Goal: Information Seeking & Learning: Check status

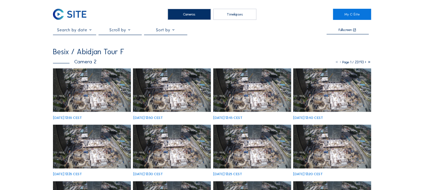
click at [78, 88] on img at bounding box center [92, 90] width 78 height 44
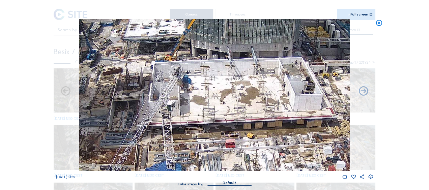
drag, startPoint x: 213, startPoint y: 111, endPoint x: 199, endPoint y: 164, distance: 55.2
click at [199, 174] on div "We 15 Oct 2025 13:55" at bounding box center [214, 99] width 317 height 161
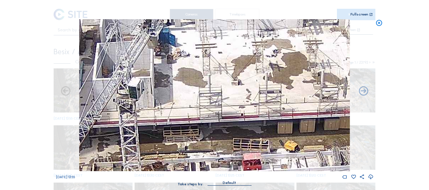
click at [233, 121] on img at bounding box center [214, 95] width 270 height 152
click at [238, 108] on img at bounding box center [214, 95] width 270 height 152
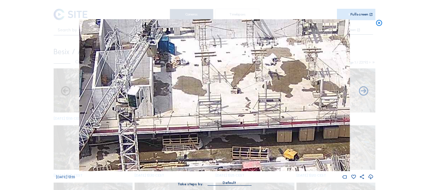
drag, startPoint x: 206, startPoint y: 72, endPoint x: 178, endPoint y: 50, distance: 35.8
click at [178, 50] on img at bounding box center [214, 95] width 270 height 152
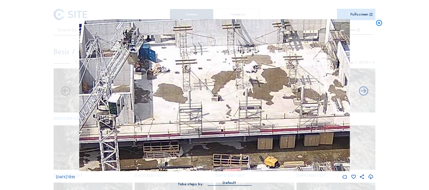
drag, startPoint x: 207, startPoint y: 75, endPoint x: 190, endPoint y: 82, distance: 18.2
click at [190, 82] on img at bounding box center [214, 95] width 270 height 152
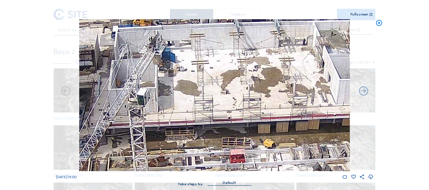
drag, startPoint x: 141, startPoint y: 81, endPoint x: 195, endPoint y: 67, distance: 56.1
click at [195, 67] on img at bounding box center [214, 95] width 270 height 152
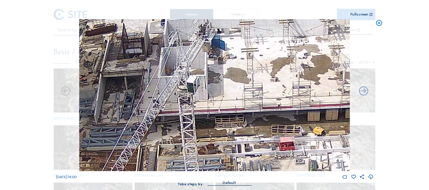
drag, startPoint x: 142, startPoint y: 92, endPoint x: 216, endPoint y: 80, distance: 75.9
click at [216, 80] on img at bounding box center [214, 95] width 270 height 152
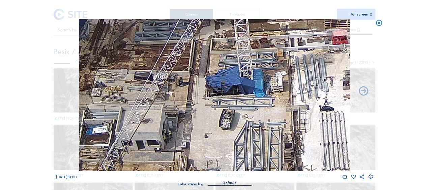
drag, startPoint x: 169, startPoint y: 142, endPoint x: 156, endPoint y: 48, distance: 94.9
click at [156, 48] on img at bounding box center [214, 95] width 270 height 152
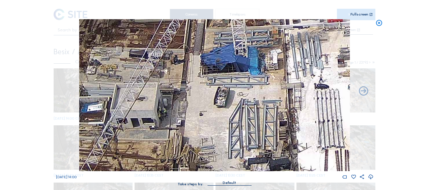
drag, startPoint x: 170, startPoint y: 98, endPoint x: 161, endPoint y: 56, distance: 43.0
click at [161, 56] on img at bounding box center [214, 95] width 270 height 152
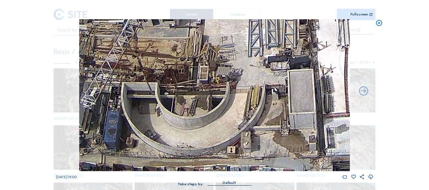
drag, startPoint x: 152, startPoint y: 91, endPoint x: 175, endPoint y: 9, distance: 85.2
click at [175, 9] on div "Scroll to travel through time | Press 'Alt' Button + Scroll to Zoom | Click and…" at bounding box center [214, 96] width 317 height 193
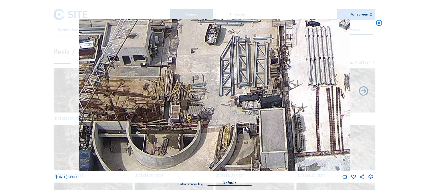
drag, startPoint x: 170, startPoint y: 40, endPoint x: 142, endPoint y: 79, distance: 48.5
click at [142, 79] on img at bounding box center [214, 95] width 270 height 152
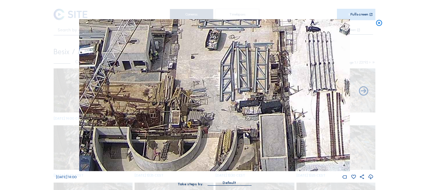
drag, startPoint x: 194, startPoint y: 64, endPoint x: 171, endPoint y: 111, distance: 51.6
click at [172, 111] on img at bounding box center [214, 95] width 270 height 152
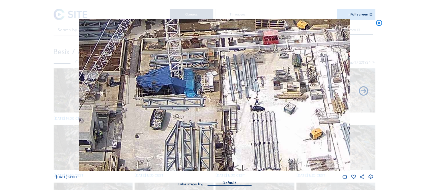
drag, startPoint x: 200, startPoint y: 76, endPoint x: 167, endPoint y: 113, distance: 50.4
click at [167, 113] on img at bounding box center [214, 95] width 270 height 152
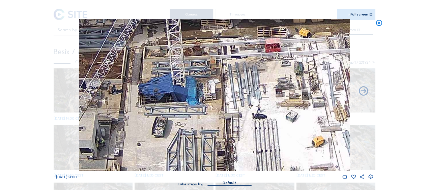
drag, startPoint x: 194, startPoint y: 81, endPoint x: 191, endPoint y: 107, distance: 26.4
click at [191, 107] on img at bounding box center [214, 95] width 270 height 152
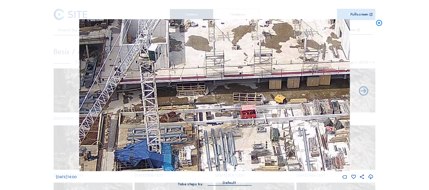
drag, startPoint x: 235, startPoint y: 74, endPoint x: 216, endPoint y: 122, distance: 51.7
click at [216, 122] on img at bounding box center [214, 95] width 270 height 152
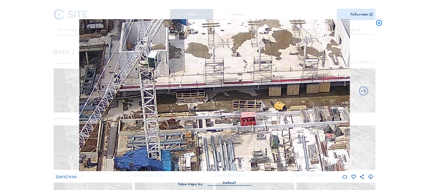
drag, startPoint x: 202, startPoint y: 81, endPoint x: 193, endPoint y: 120, distance: 40.2
click at [193, 120] on img at bounding box center [214, 95] width 270 height 152
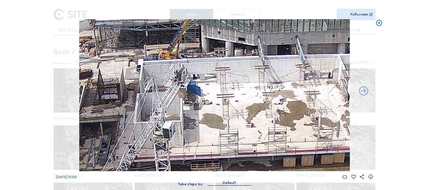
drag, startPoint x: 181, startPoint y: 66, endPoint x: 209, endPoint y: 111, distance: 53.8
click at [209, 111] on img at bounding box center [214, 95] width 270 height 152
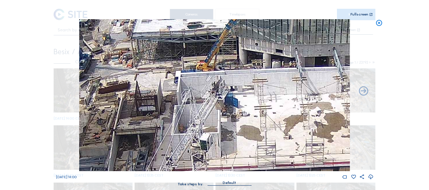
drag, startPoint x: 145, startPoint y: 114, endPoint x: 174, endPoint y: 109, distance: 29.1
click at [174, 109] on img at bounding box center [214, 95] width 270 height 152
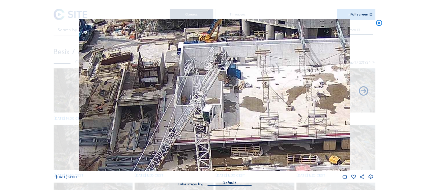
drag, startPoint x: 171, startPoint y: 117, endPoint x: 174, endPoint y: 88, distance: 29.1
click at [174, 88] on img at bounding box center [214, 95] width 270 height 152
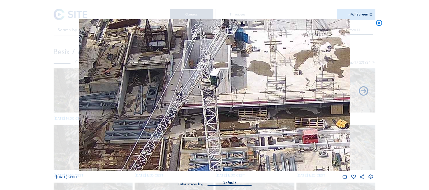
drag, startPoint x: 175, startPoint y: 87, endPoint x: 183, endPoint y: 76, distance: 14.3
click at [181, 77] on img at bounding box center [214, 95] width 270 height 152
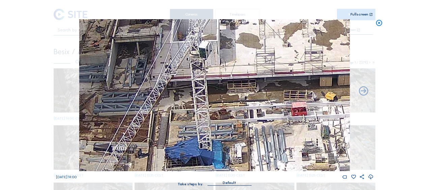
drag, startPoint x: 188, startPoint y: 96, endPoint x: 172, endPoint y: 76, distance: 26.6
click at [168, 67] on img at bounding box center [214, 95] width 270 height 152
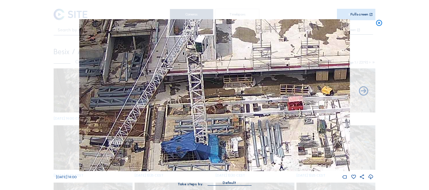
drag, startPoint x: 192, startPoint y: 84, endPoint x: 115, endPoint y: 5, distance: 109.4
click at [115, 5] on div "Scroll to travel through time | Press 'Alt' Button + Scroll to Zoom | Click and…" at bounding box center [214, 96] width 317 height 193
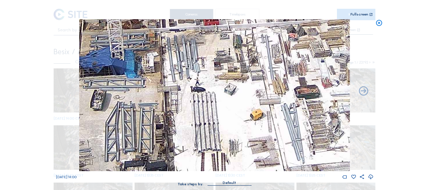
drag, startPoint x: 190, startPoint y: 92, endPoint x: 182, endPoint y: 86, distance: 10.1
click at [182, 86] on img at bounding box center [214, 95] width 270 height 152
click at [377, 23] on icon at bounding box center [378, 23] width 7 height 8
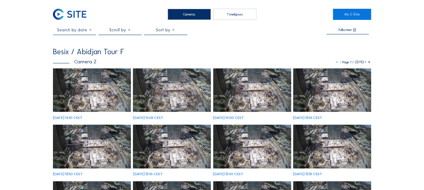
click at [85, 78] on img at bounding box center [92, 90] width 78 height 44
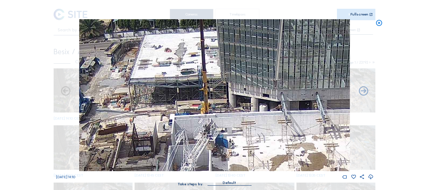
drag, startPoint x: 182, startPoint y: 61, endPoint x: 186, endPoint y: 74, distance: 13.4
click at [186, 74] on img at bounding box center [214, 95] width 270 height 152
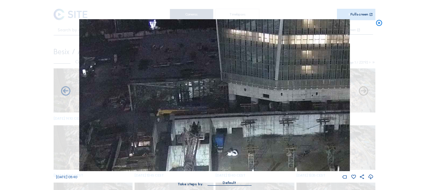
drag, startPoint x: 378, startPoint y: 23, endPoint x: 372, endPoint y: 27, distance: 7.5
click at [377, 22] on icon at bounding box center [378, 23] width 7 height 8
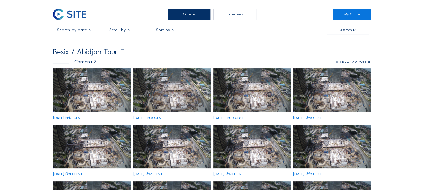
click at [74, 34] on div at bounding box center [74, 31] width 43 height 7
click at [88, 31] on input "text" at bounding box center [74, 30] width 43 height 5
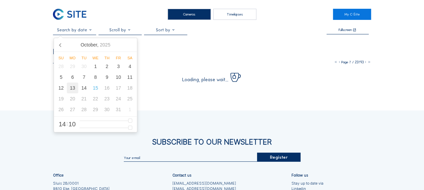
click at [73, 88] on div "13" at bounding box center [72, 88] width 11 height 11
type input "13/10/2025 14:10"
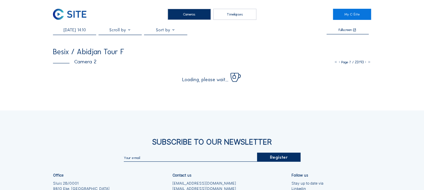
click at [36, 88] on div "Cameras Timelapses My C-Site 13/10/2025 14:10 Fullscreen Besix / Abidjan Tour F…" at bounding box center [212, 130] width 424 height 261
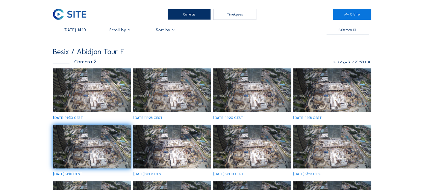
click at [80, 94] on img at bounding box center [92, 90] width 78 height 44
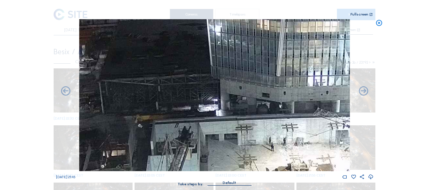
click at [380, 24] on icon at bounding box center [378, 23] width 7 height 8
